Goal: Task Accomplishment & Management: Complete application form

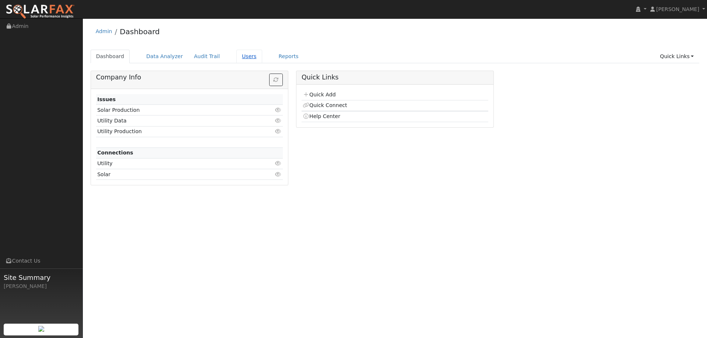
click at [242, 56] on link "Users" at bounding box center [249, 57] width 26 height 14
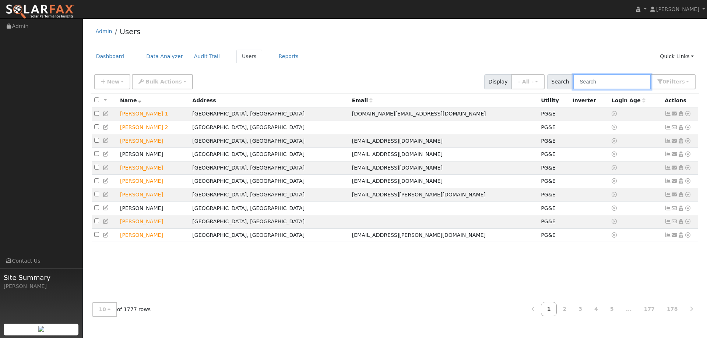
click at [611, 85] on input "text" at bounding box center [612, 81] width 78 height 15
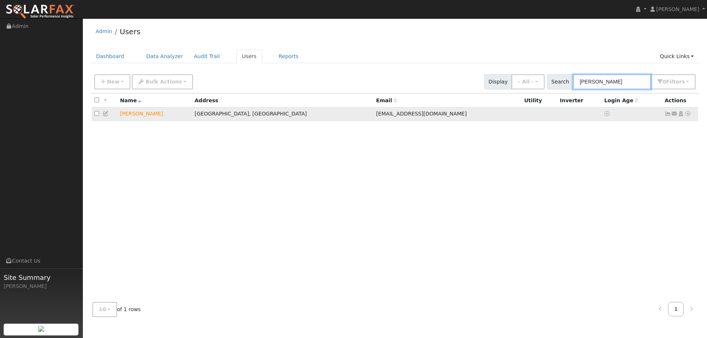
type input "Ericka"
click at [688, 116] on icon at bounding box center [687, 113] width 7 height 5
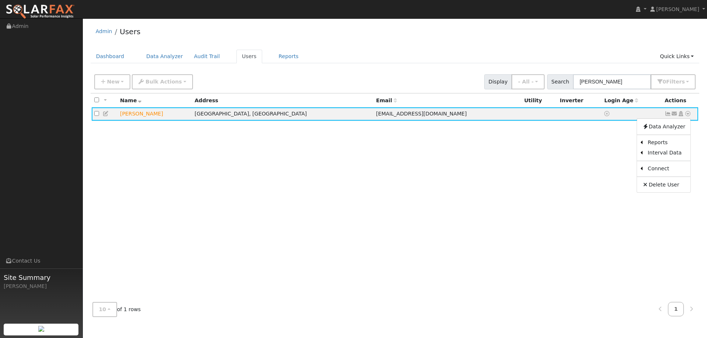
click at [0, 0] on link "Utility" at bounding box center [0, 0] width 0 height 0
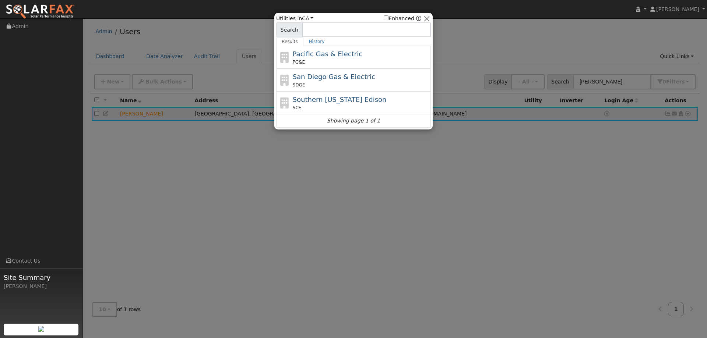
click at [382, 61] on div "PG&E" at bounding box center [361, 62] width 137 height 7
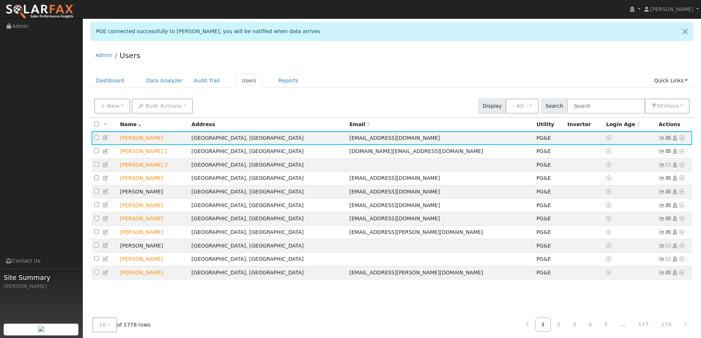
click at [459, 54] on div "Admin Users" at bounding box center [392, 57] width 603 height 22
click at [119, 79] on link "Dashboard" at bounding box center [110, 81] width 39 height 14
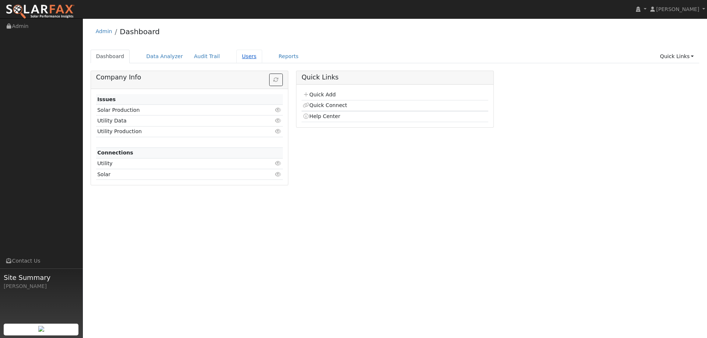
click at [242, 63] on link "Users" at bounding box center [249, 57] width 26 height 14
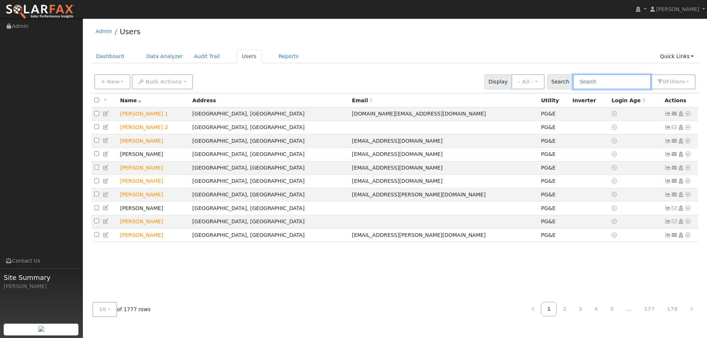
drag, startPoint x: 593, startPoint y: 79, endPoint x: 596, endPoint y: 82, distance: 4.4
click at [593, 79] on input "text" at bounding box center [612, 81] width 78 height 15
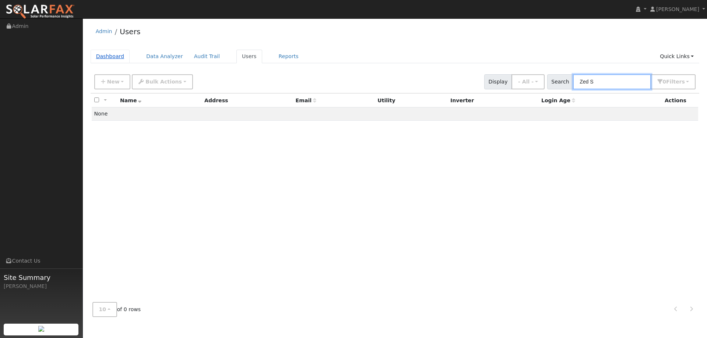
type input "Zed S"
click at [98, 54] on link "Dashboard" at bounding box center [110, 57] width 39 height 14
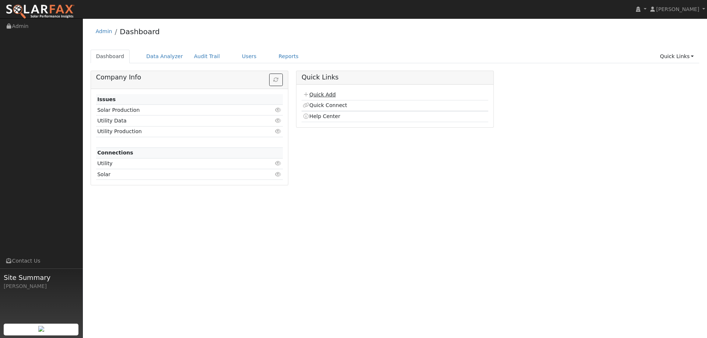
click at [316, 95] on link "Quick Add" at bounding box center [319, 95] width 33 height 6
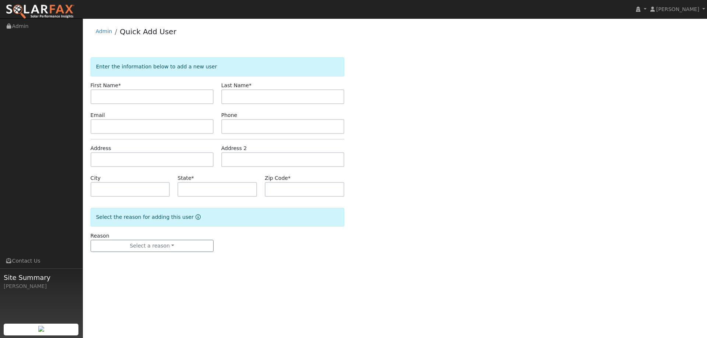
click at [148, 99] on input "text" at bounding box center [152, 96] width 123 height 15
type input "Zed"
click at [264, 99] on input "text" at bounding box center [282, 96] width 123 height 15
type input "Stryton"
drag, startPoint x: 250, startPoint y: 128, endPoint x: 247, endPoint y: 132, distance: 5.0
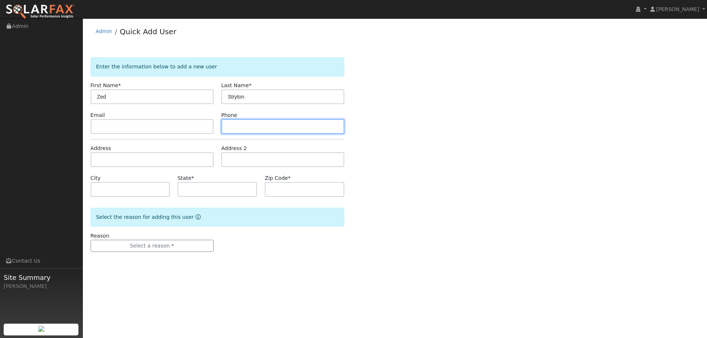
click at [250, 128] on input "text" at bounding box center [282, 126] width 123 height 15
paste input "(916) 301-8940"
type input "(916) 301-8940"
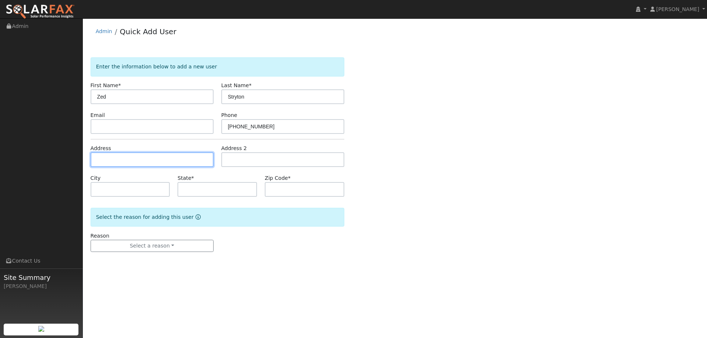
click at [148, 165] on input "text" at bounding box center [152, 159] width 123 height 15
paste input "2316 Pinnacles Ave"
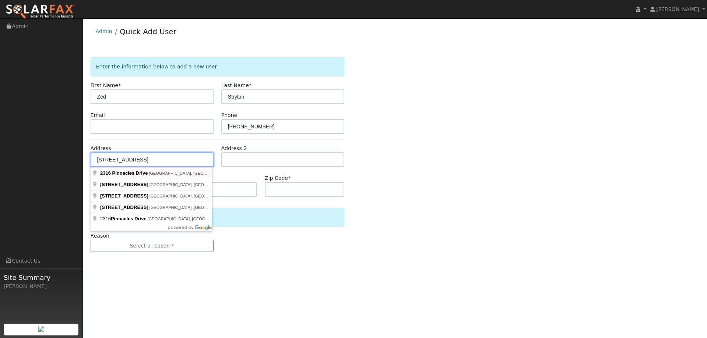
type input "2316 Pinnacles Drive"
type input "Rocklin"
type input "CA"
type input "95677"
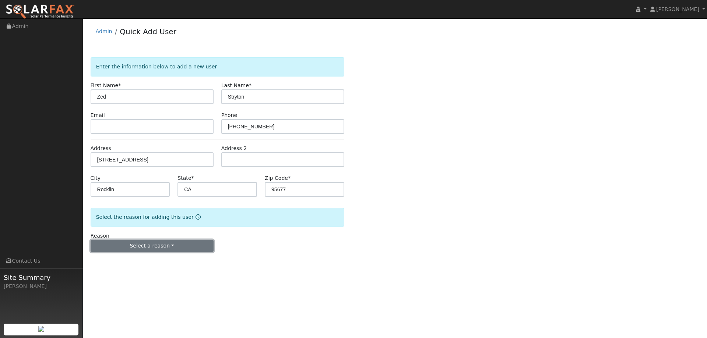
click at [163, 252] on button "Select a reason" at bounding box center [152, 246] width 123 height 13
click at [144, 259] on link "New lead" at bounding box center [131, 261] width 81 height 10
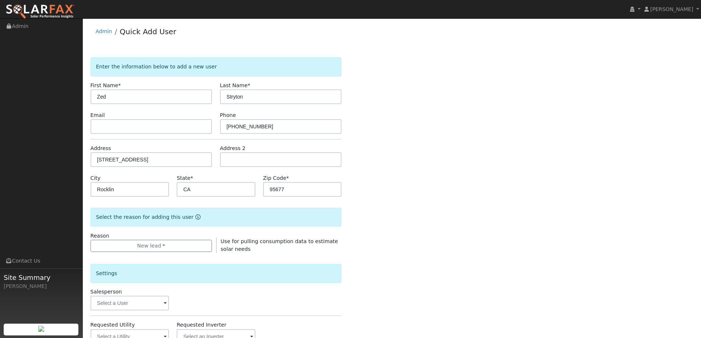
scroll to position [138, 0]
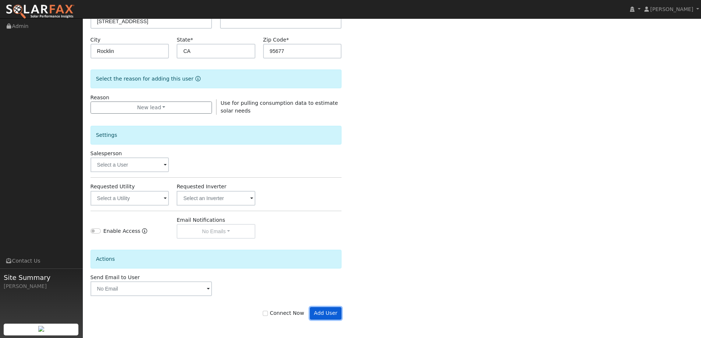
click at [326, 310] on button "Add User" at bounding box center [326, 313] width 32 height 13
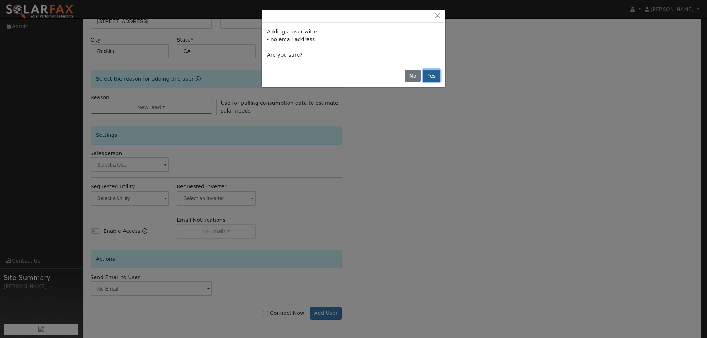
click at [437, 82] on button "Yes" at bounding box center [431, 76] width 17 height 13
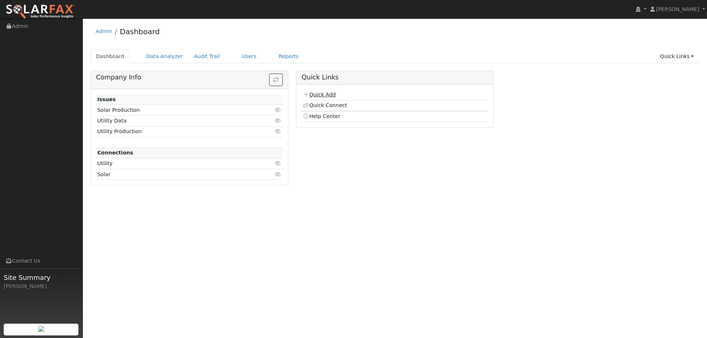
click at [318, 95] on link "Quick Add" at bounding box center [319, 95] width 33 height 6
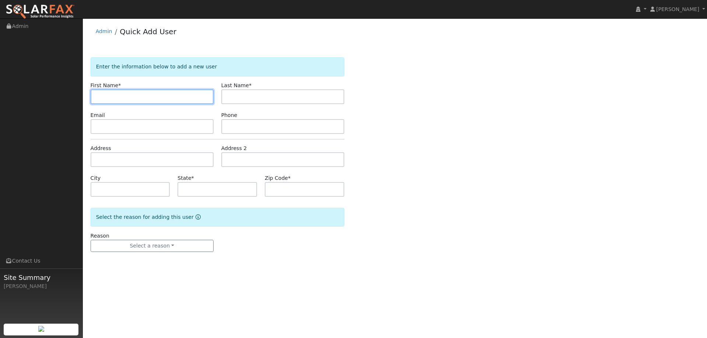
click at [201, 99] on input "text" at bounding box center [152, 96] width 123 height 15
type input "Tonny"
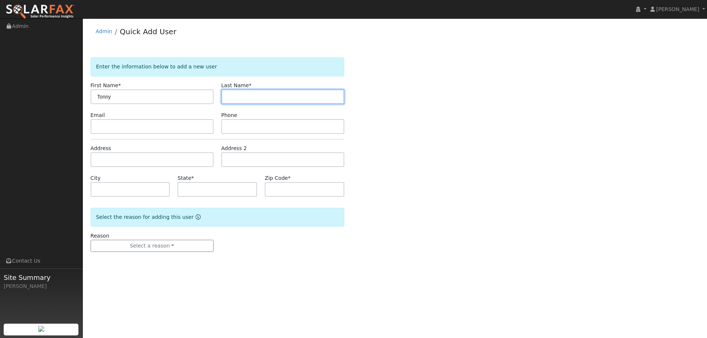
click at [252, 99] on input "text" at bounding box center [282, 96] width 123 height 15
type input "Muigai"
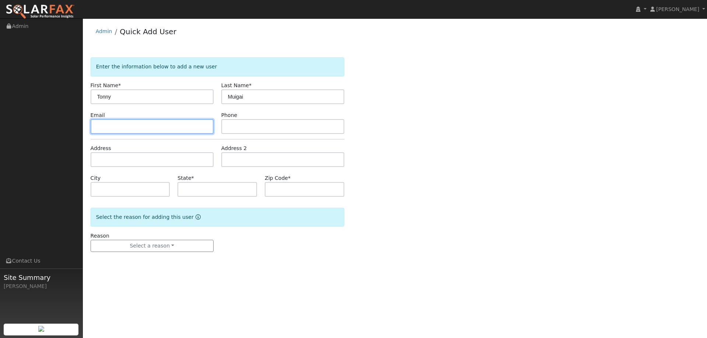
click at [159, 127] on input "text" at bounding box center [152, 126] width 123 height 15
paste input "Tonnyngugi12@gmail.com"
type input "Tonnyngugi12@gmail.com"
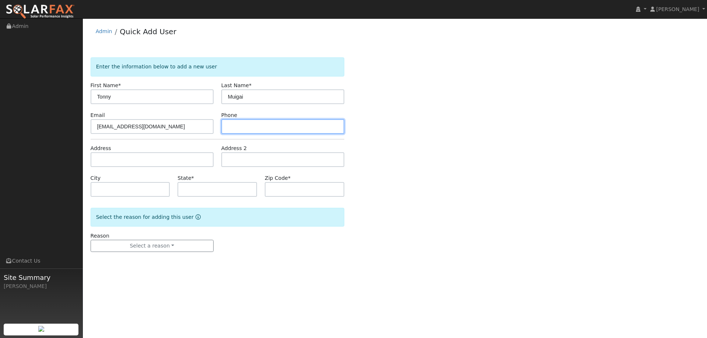
click at [283, 124] on input "text" at bounding box center [282, 126] width 123 height 15
paste input "(302) 607-1819"
type input "(302) 607-1819"
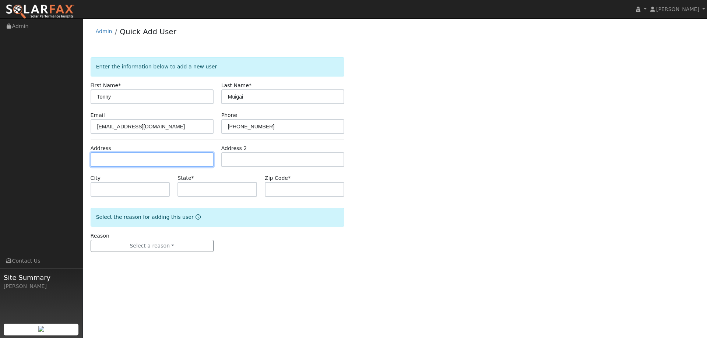
click at [117, 160] on input "text" at bounding box center [152, 159] width 123 height 15
paste input "844 Crescendo St"
type input "844 Crescendo Street"
type input "Fairfield"
type input "CA"
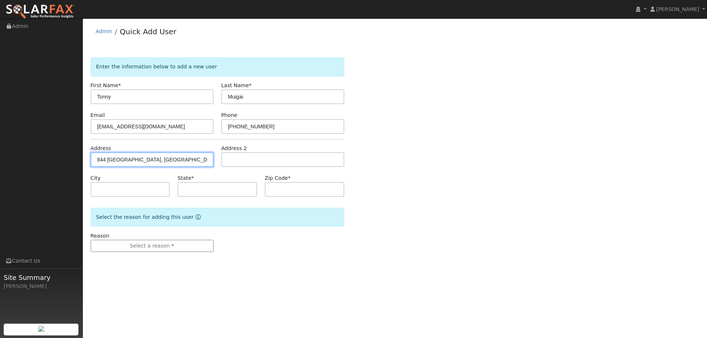
type input "94534"
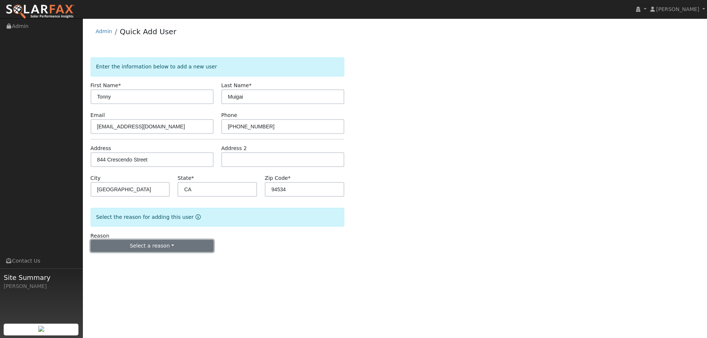
click at [145, 249] on button "Select a reason" at bounding box center [152, 246] width 123 height 13
click at [144, 257] on link "New lead" at bounding box center [131, 261] width 81 height 10
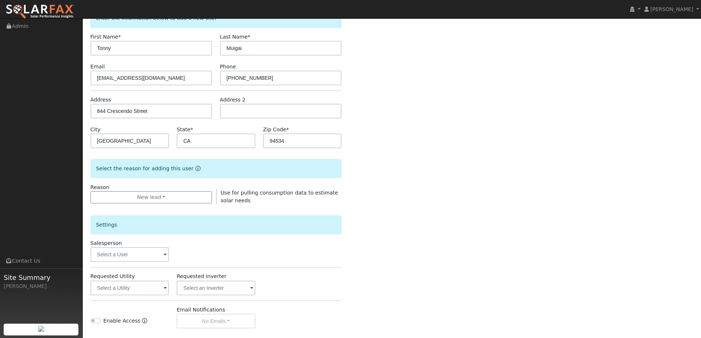
scroll to position [138, 0]
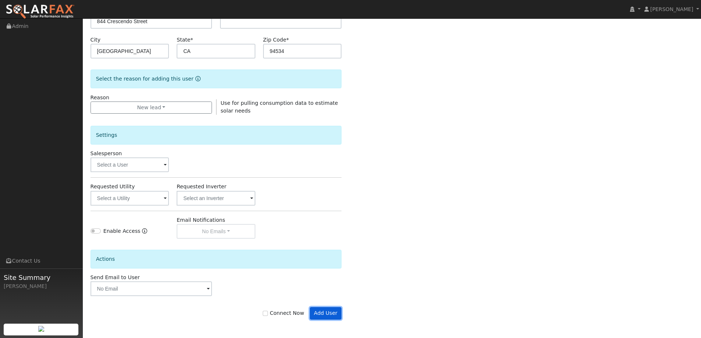
click at [318, 312] on button "Add User" at bounding box center [326, 313] width 32 height 13
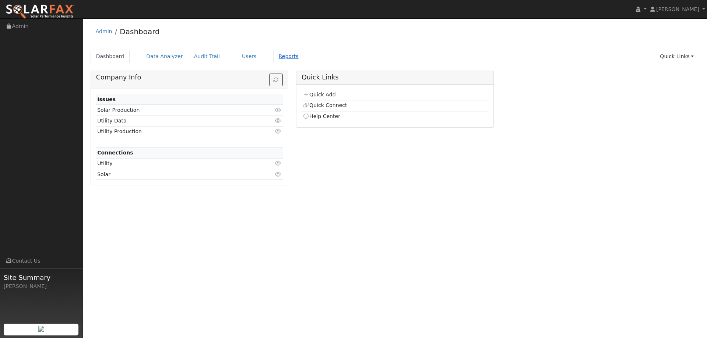
click at [273, 56] on link "Reports" at bounding box center [288, 57] width 31 height 14
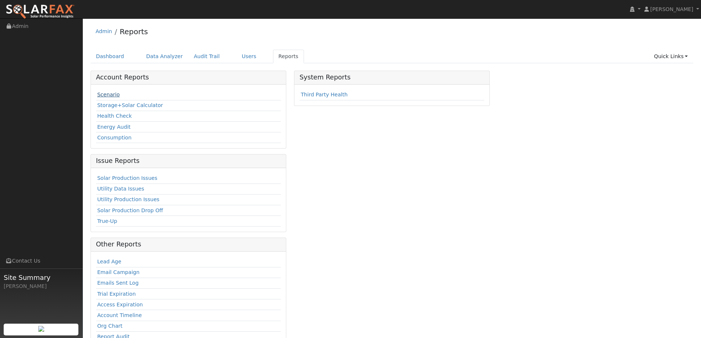
click at [112, 98] on link "Scenario" at bounding box center [108, 95] width 22 height 6
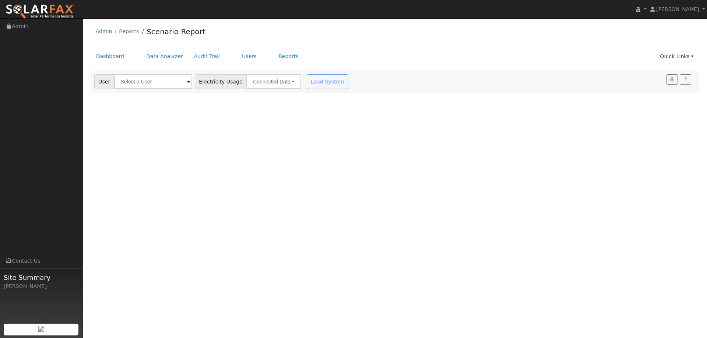
click at [45, 3] on link at bounding box center [40, 9] width 80 height 18
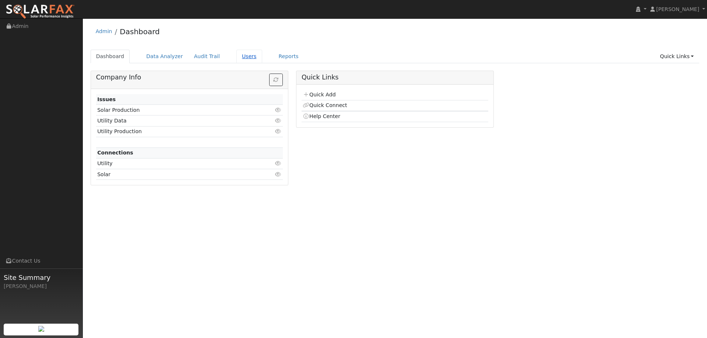
click at [236, 60] on link "Users" at bounding box center [249, 57] width 26 height 14
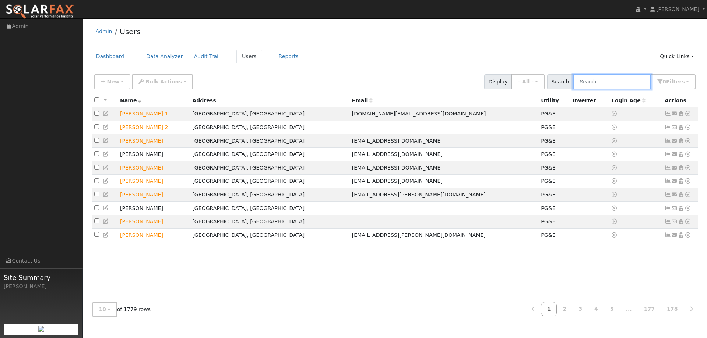
click at [609, 84] on input "text" at bounding box center [612, 81] width 78 height 15
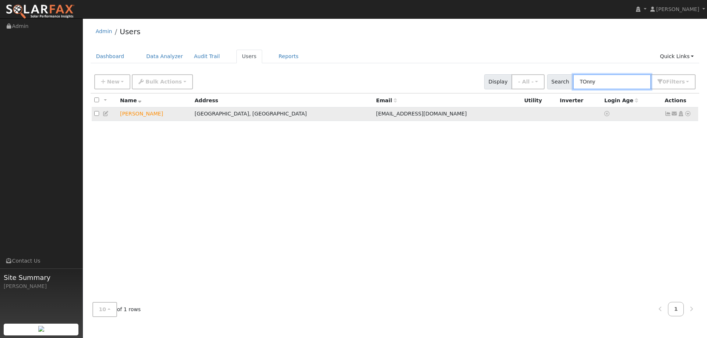
type input "TOnny"
click at [106, 116] on icon at bounding box center [106, 113] width 7 height 5
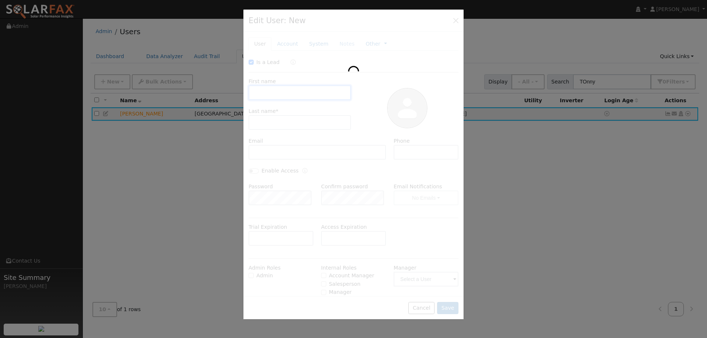
checkbox input "true"
type input "Tonny"
type input "Muigai"
type input "Tonnyngugi12@gmail.com"
type input "(302) 607-1819"
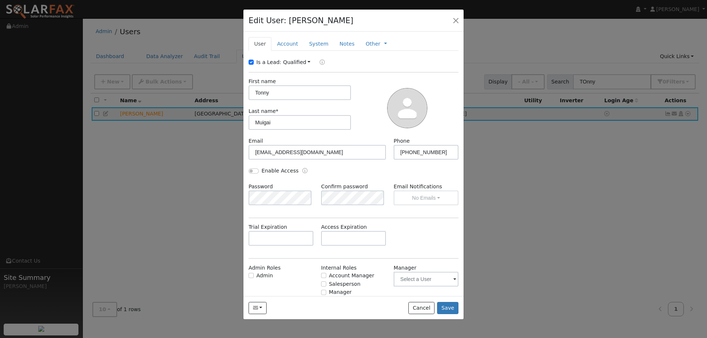
drag, startPoint x: 636, startPoint y: 224, endPoint x: 471, endPoint y: 250, distance: 167.0
click at [635, 224] on div at bounding box center [353, 169] width 707 height 338
click at [420, 309] on button "Cancel" at bounding box center [421, 308] width 26 height 13
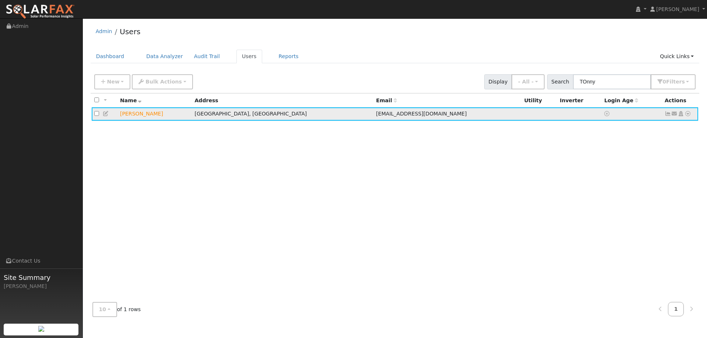
click at [686, 116] on icon at bounding box center [687, 113] width 7 height 5
click at [663, 186] on link "Delete User" at bounding box center [663, 185] width 53 height 10
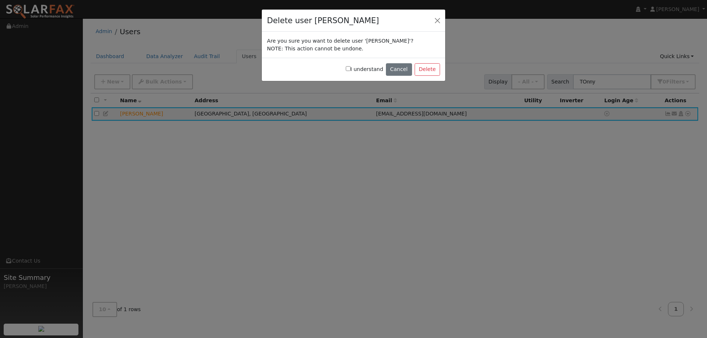
click at [351, 67] on input "I understand" at bounding box center [348, 68] width 5 height 5
checkbox input "true"
click at [425, 67] on button "Delete" at bounding box center [427, 69] width 25 height 13
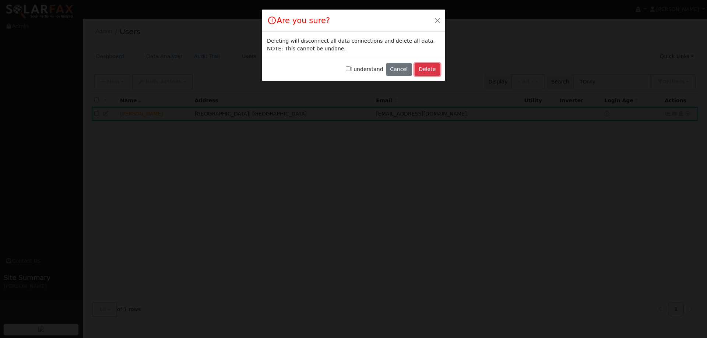
click at [428, 72] on button "Delete" at bounding box center [427, 69] width 25 height 13
click at [351, 69] on input "I understand" at bounding box center [348, 68] width 5 height 5
checkbox input "true"
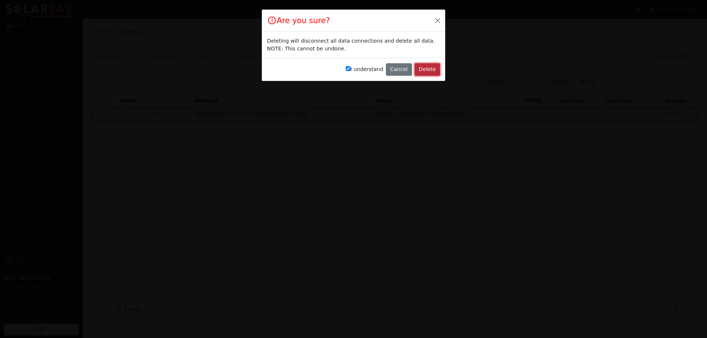
click at [435, 68] on button "Delete" at bounding box center [427, 69] width 25 height 13
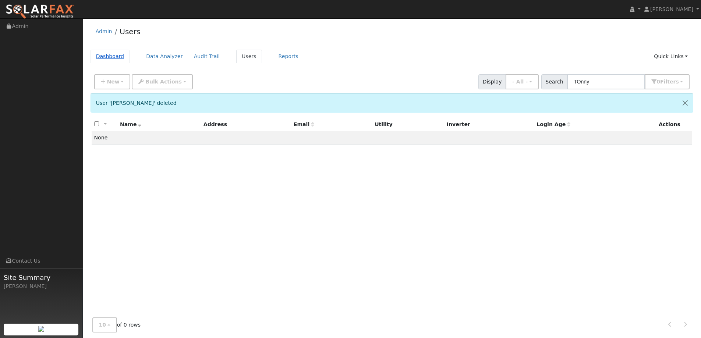
click at [121, 56] on link "Dashboard" at bounding box center [110, 57] width 39 height 14
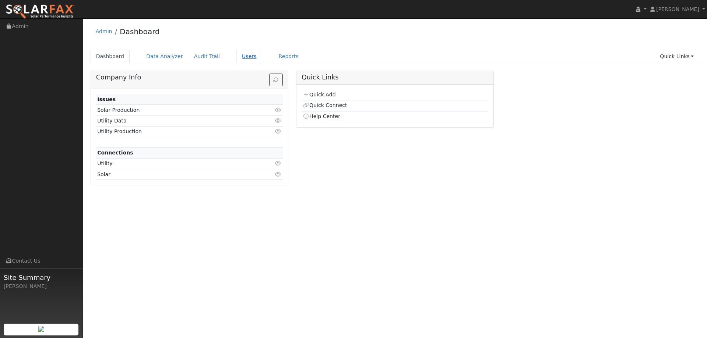
click at [236, 57] on link "Users" at bounding box center [249, 57] width 26 height 14
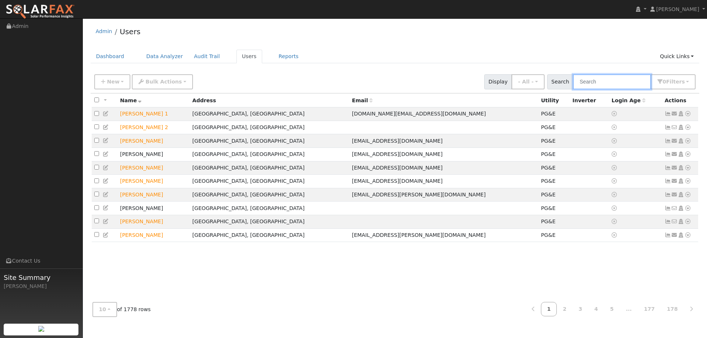
click at [607, 81] on input "text" at bounding box center [612, 81] width 78 height 15
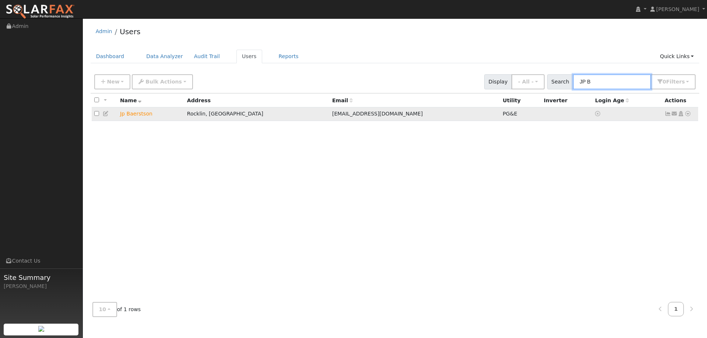
type input "JP B"
click at [687, 114] on icon at bounding box center [687, 113] width 7 height 5
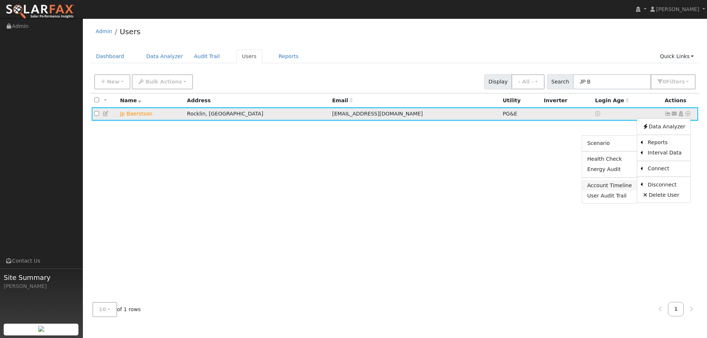
click at [618, 185] on link "Account Timeline" at bounding box center [609, 185] width 55 height 10
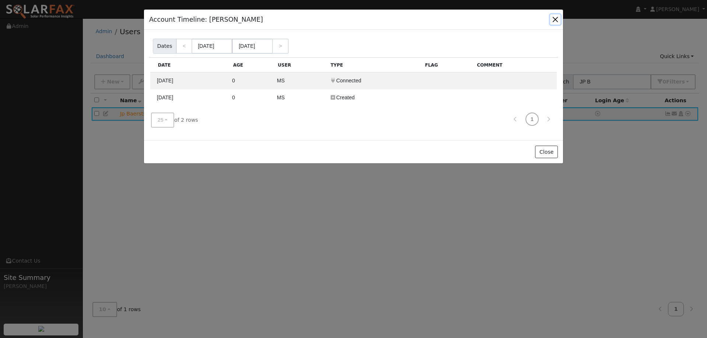
click at [553, 17] on button "button" at bounding box center [555, 19] width 10 height 10
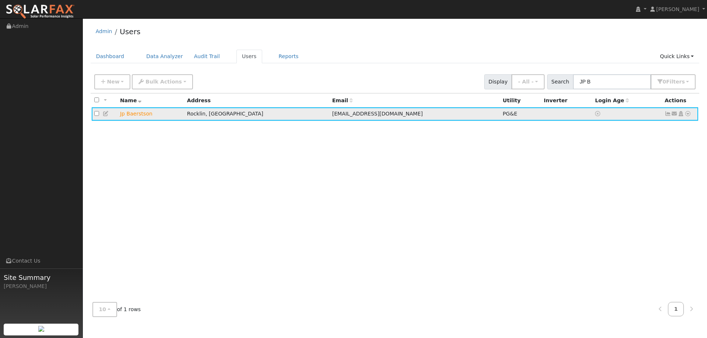
click at [687, 112] on link at bounding box center [687, 114] width 7 height 8
drag, startPoint x: 665, startPoint y: 140, endPoint x: 655, endPoint y: 140, distance: 9.6
click at [665, 140] on link "Reports" at bounding box center [666, 143] width 48 height 10
click at [687, 115] on icon at bounding box center [687, 113] width 7 height 5
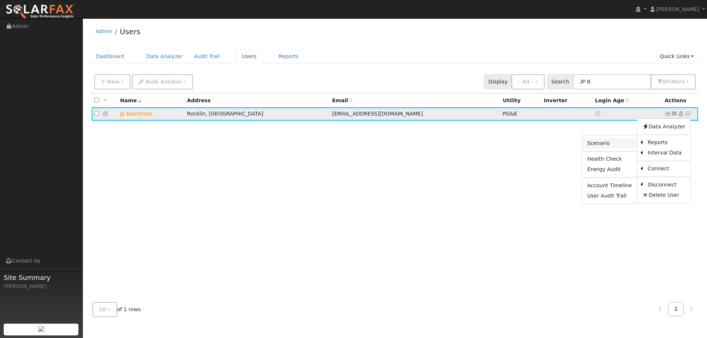
click at [613, 145] on link "Scenario" at bounding box center [609, 143] width 55 height 10
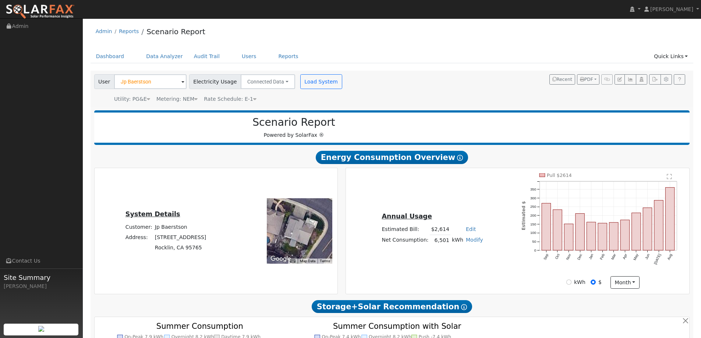
type input "14589"
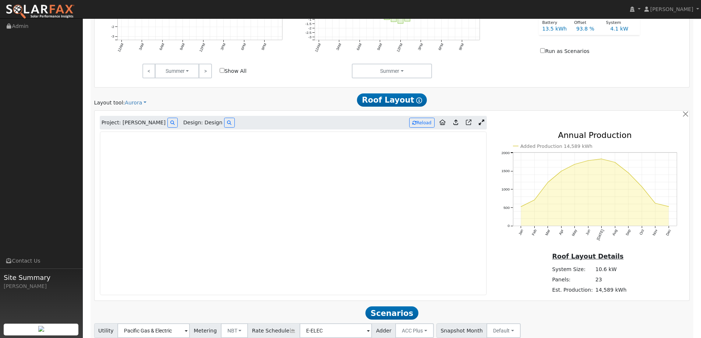
scroll to position [432, 0]
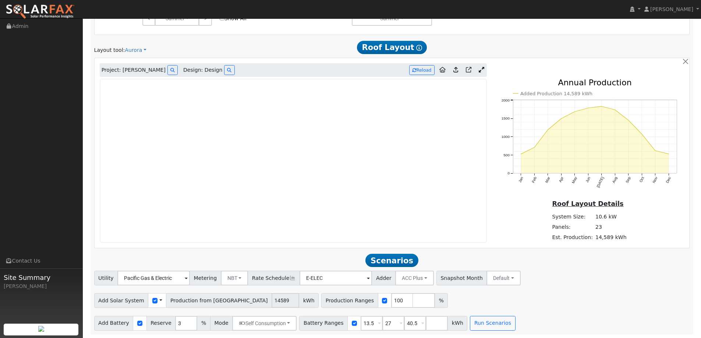
click at [51, 18] on img at bounding box center [40, 11] width 69 height 15
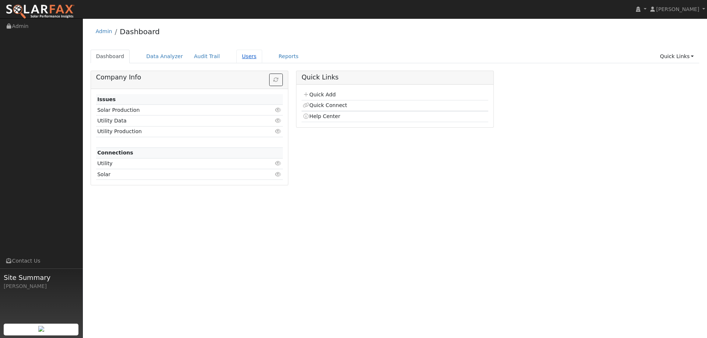
click at [243, 57] on link "Users" at bounding box center [249, 57] width 26 height 14
click at [240, 51] on link "Users" at bounding box center [249, 57] width 26 height 14
